Goal: Transaction & Acquisition: Purchase product/service

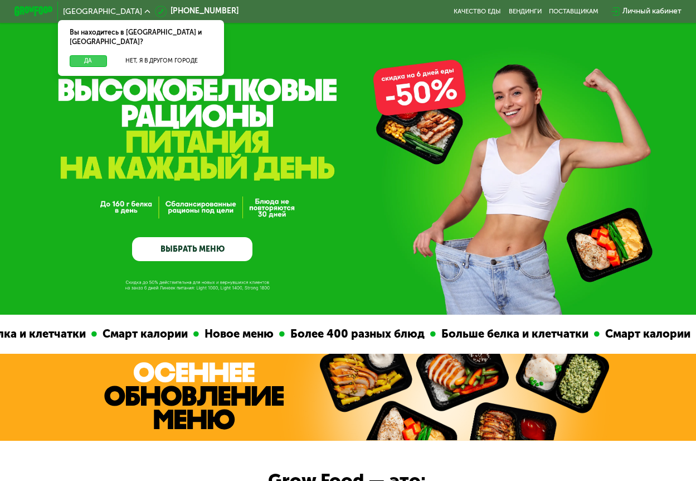
click at [71, 55] on button "Да" at bounding box center [88, 61] width 37 height 12
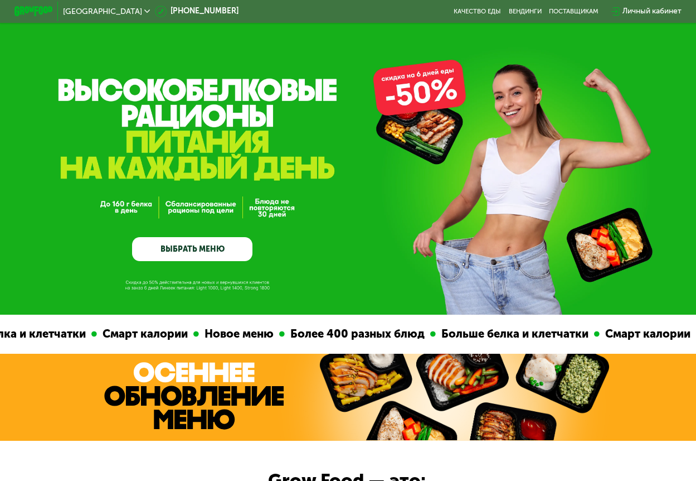
click at [189, 251] on link "ВЫБРАТЬ МЕНЮ" at bounding box center [192, 249] width 120 height 24
click at [518, 13] on link "Вендинги" at bounding box center [525, 12] width 33 height 8
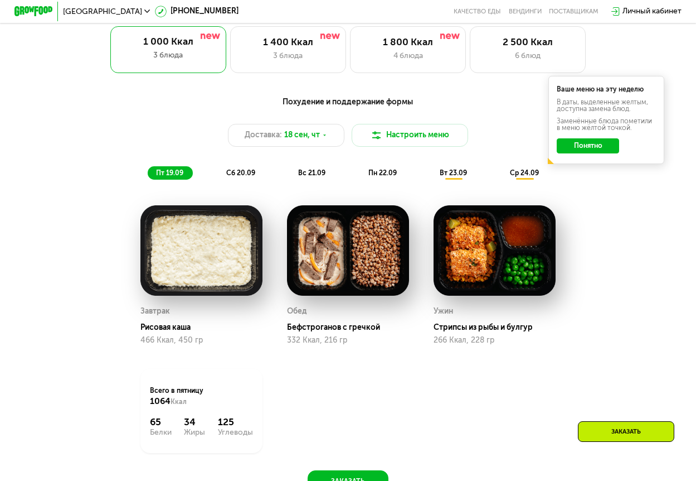
scroll to position [669, 0]
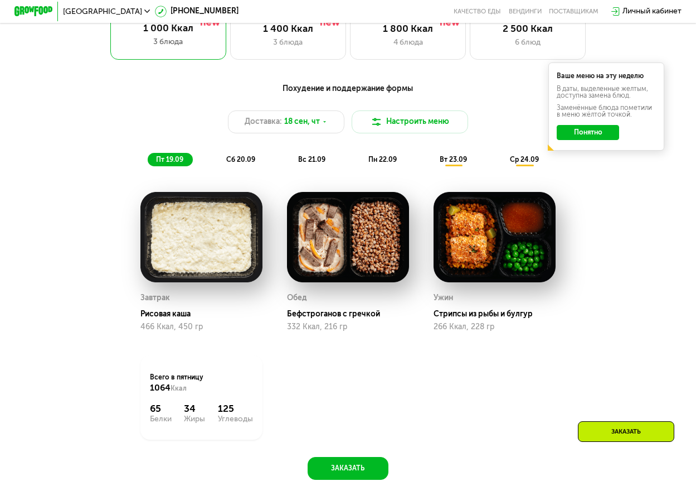
click at [595, 134] on button "Понятно" at bounding box center [588, 133] width 62 height 16
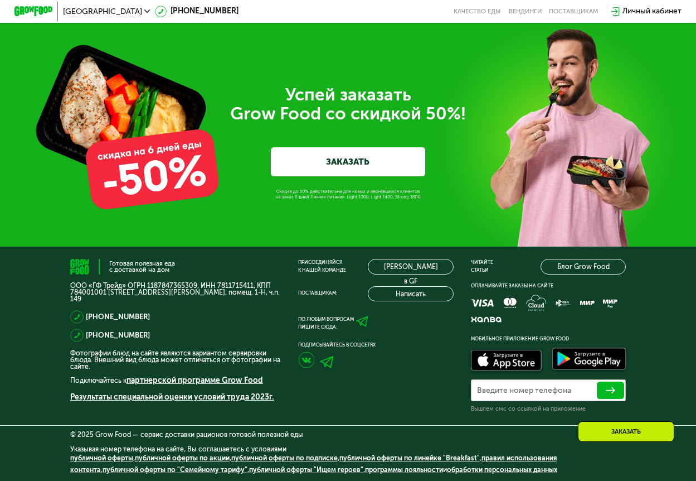
scroll to position [3046, 0]
